Goal: Task Accomplishment & Management: Complete application form

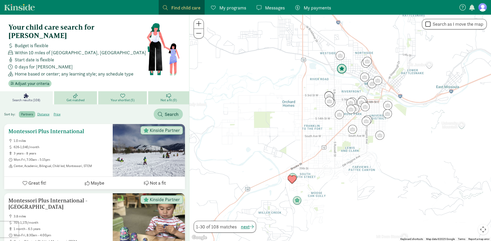
click at [81, 152] on span "3 years - 8 years" at bounding box center [61, 154] width 95 height 4
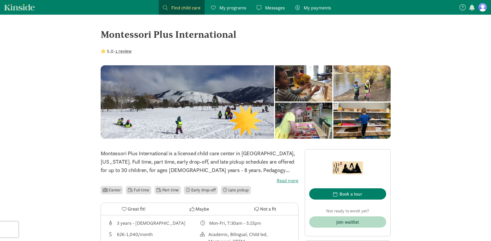
scroll to position [54, 0]
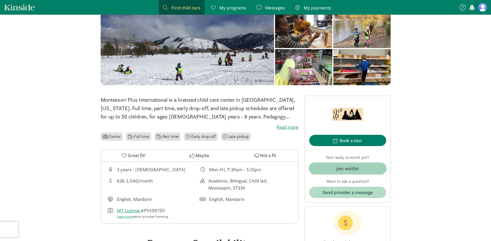
click at [335, 167] on span "Join waitlist" at bounding box center [347, 168] width 69 height 7
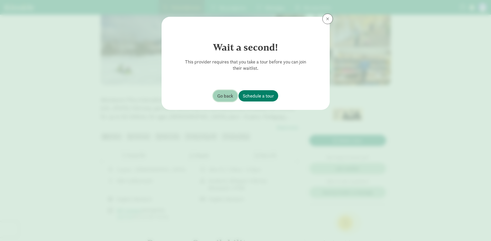
click at [226, 97] on span "Go back" at bounding box center [225, 95] width 16 height 7
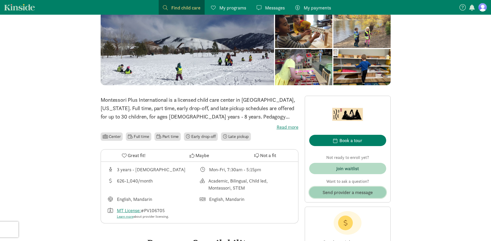
click at [356, 195] on span "Send provider a message" at bounding box center [348, 192] width 50 height 7
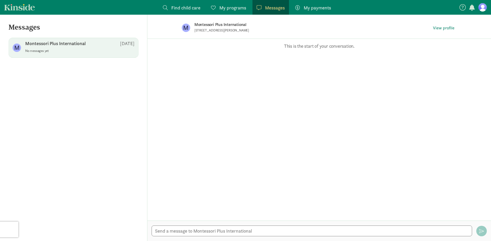
click at [88, 48] on div "Montessori Plus International Aug 27" at bounding box center [79, 44] width 109 height 8
click at [89, 54] on span "Montessori Plus International Aug 27 No messages yet" at bounding box center [79, 47] width 109 height 15
click at [215, 234] on textarea at bounding box center [312, 231] width 321 height 11
type textarea "Hi there! I was just checking to see if there are any available spots for our 2…"
click at [481, 230] on span "button" at bounding box center [481, 231] width 5 height 5
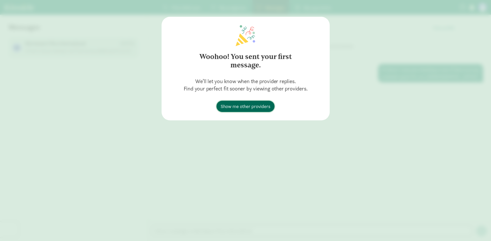
click at [264, 105] on span "Show me other providers" at bounding box center [246, 106] width 50 height 7
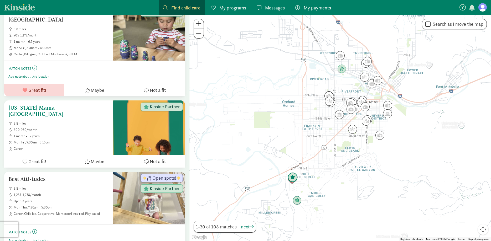
scroll to position [241, 0]
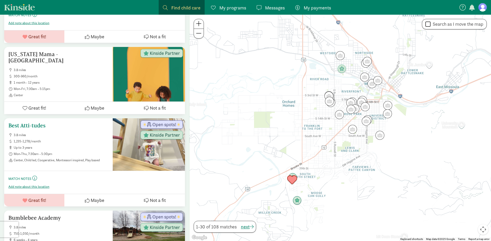
click at [70, 146] on span "up to 3 years" at bounding box center [61, 148] width 95 height 4
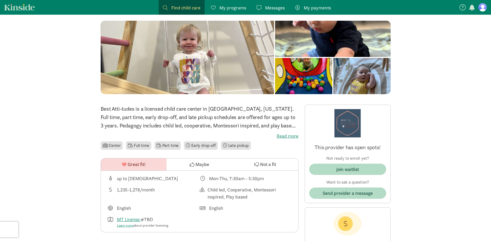
scroll to position [54, 0]
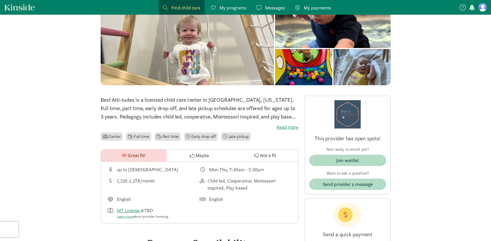
click at [290, 126] on label "Read more" at bounding box center [200, 127] width 198 height 6
click at [0, 0] on input "Read more" at bounding box center [0, 0] width 0 height 0
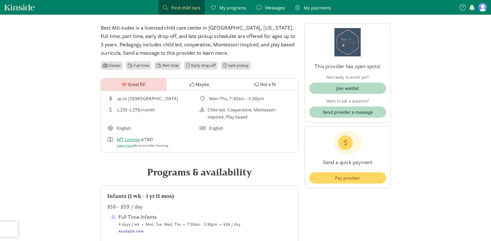
scroll to position [123, 0]
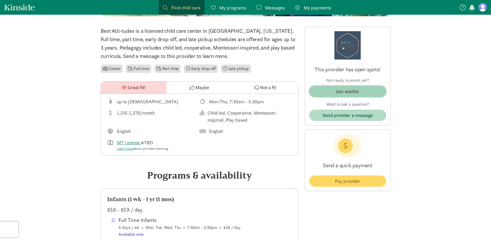
click at [365, 93] on span "Join waitlist" at bounding box center [347, 91] width 69 height 7
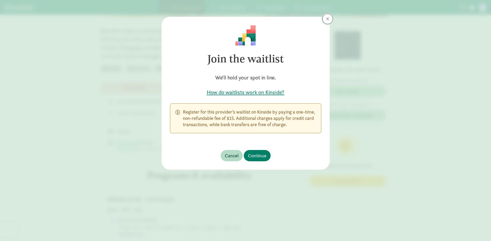
click at [326, 20] on span at bounding box center [327, 19] width 3 height 4
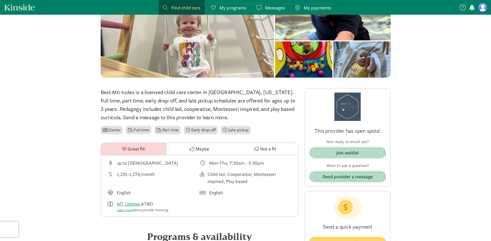
scroll to position [0, 0]
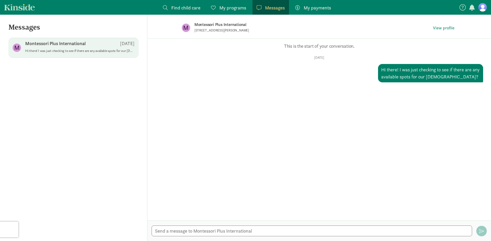
click at [181, 10] on span "Find child care" at bounding box center [185, 7] width 29 height 7
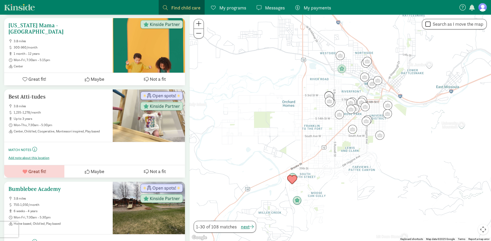
scroll to position [295, 0]
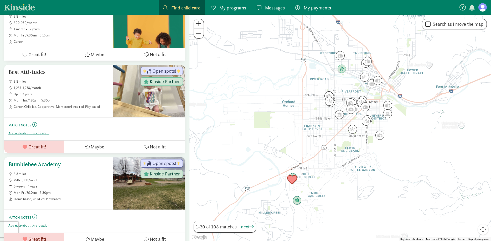
click at [54, 162] on h5 "Bumblebee Academy" at bounding box center [58, 165] width 100 height 6
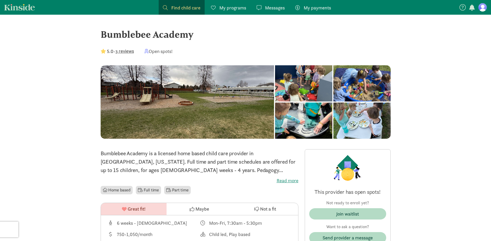
click at [275, 102] on div at bounding box center [303, 83] width 57 height 36
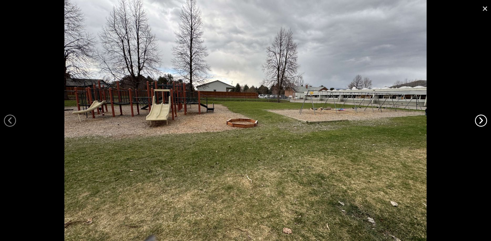
click at [485, 120] on link "›" at bounding box center [481, 121] width 12 height 12
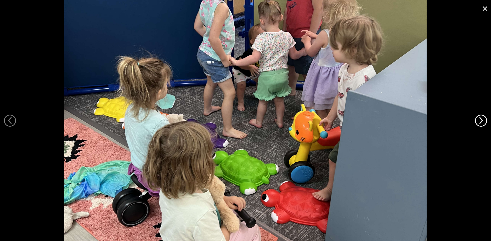
click at [485, 120] on link "›" at bounding box center [481, 121] width 12 height 12
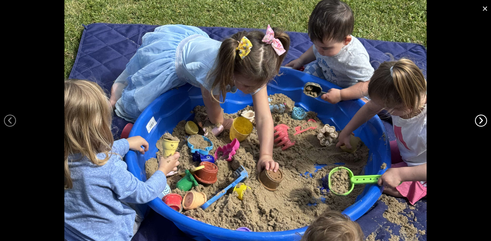
click at [485, 120] on link "›" at bounding box center [481, 121] width 12 height 12
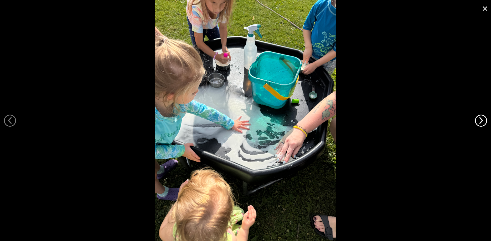
click at [485, 120] on link "›" at bounding box center [481, 121] width 12 height 12
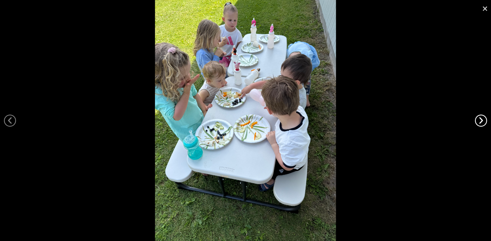
click at [485, 120] on link "›" at bounding box center [481, 121] width 12 height 12
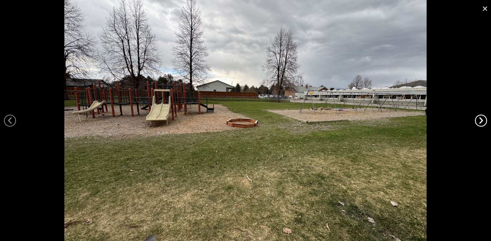
click at [485, 120] on link "›" at bounding box center [481, 121] width 12 height 12
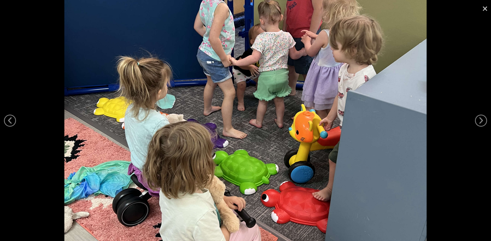
click at [484, 8] on link "×" at bounding box center [485, 8] width 12 height 16
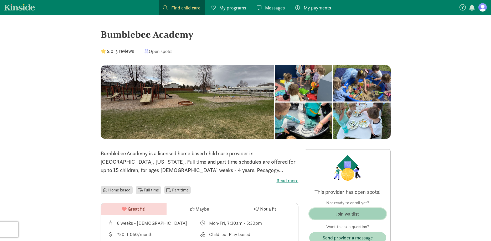
click at [351, 216] on div "Join waitlist" at bounding box center [347, 214] width 23 height 7
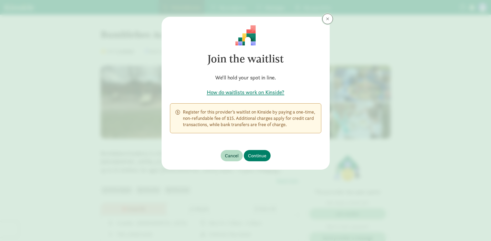
click at [329, 19] on span at bounding box center [327, 19] width 3 height 4
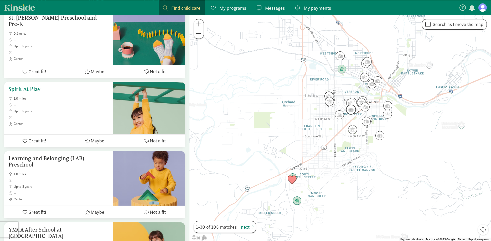
scroll to position [1367, 0]
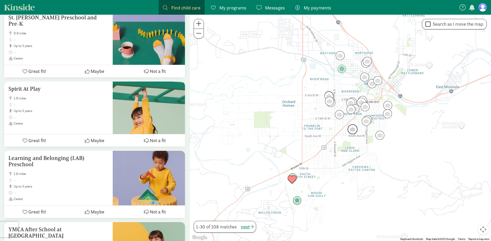
click at [352, 130] on img "Click to see details" at bounding box center [353, 130] width 10 height 10
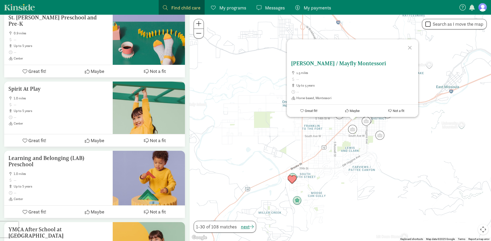
click at [352, 88] on ul "1.5 miles up to 5 years Home based, Montessori" at bounding box center [352, 85] width 123 height 29
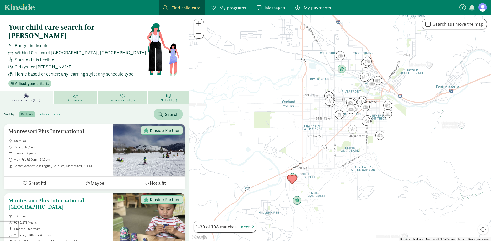
click at [87, 221] on span "705-1,173/month" at bounding box center [61, 223] width 95 height 4
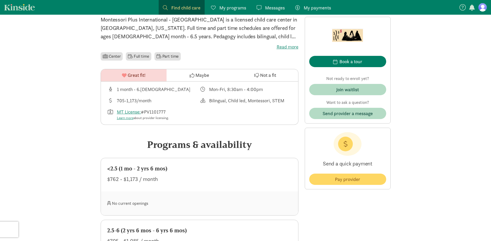
scroll to position [188, 0]
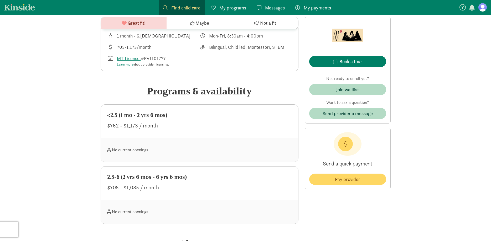
click at [174, 183] on div "2.5-6 (2 yrs 6 mos - 6 yrs 6 mos) $705 - $1,085 / month" at bounding box center [199, 183] width 197 height 33
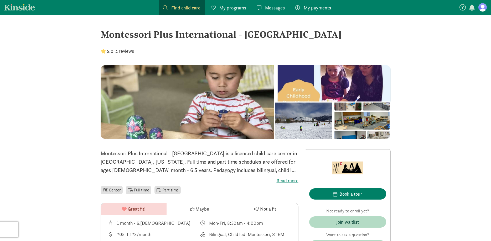
scroll to position [80, 0]
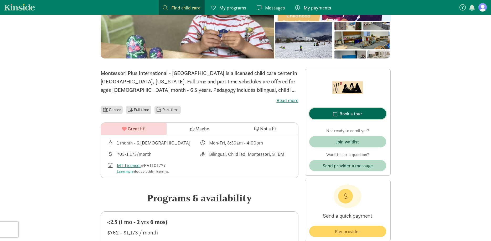
click at [357, 112] on div "Book a tour" at bounding box center [350, 113] width 23 height 7
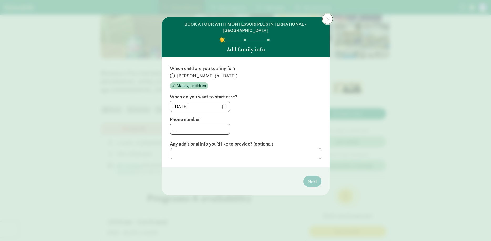
click at [329, 22] on button at bounding box center [327, 19] width 11 height 11
